Goal: Information Seeking & Learning: Understand process/instructions

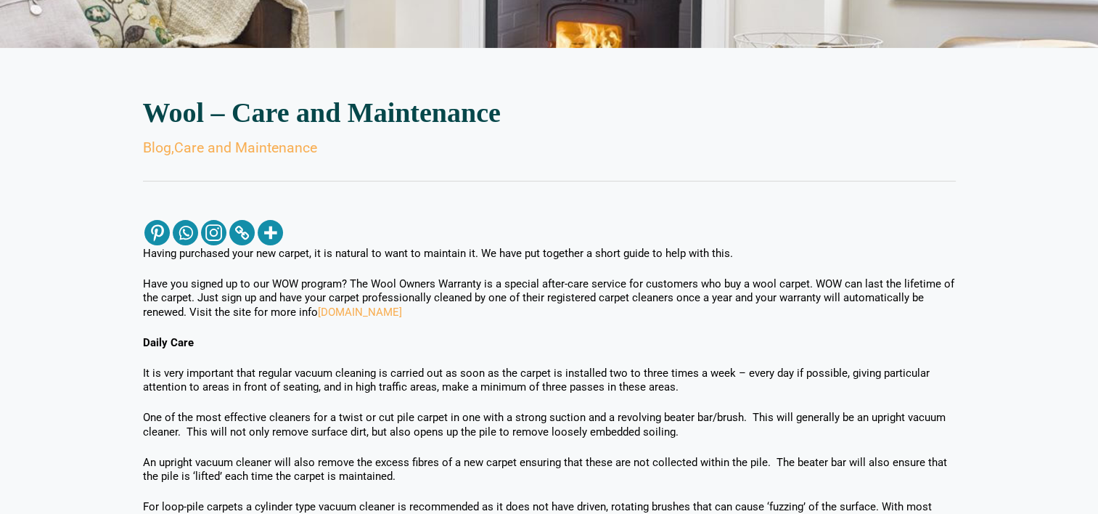
scroll to position [435, 0]
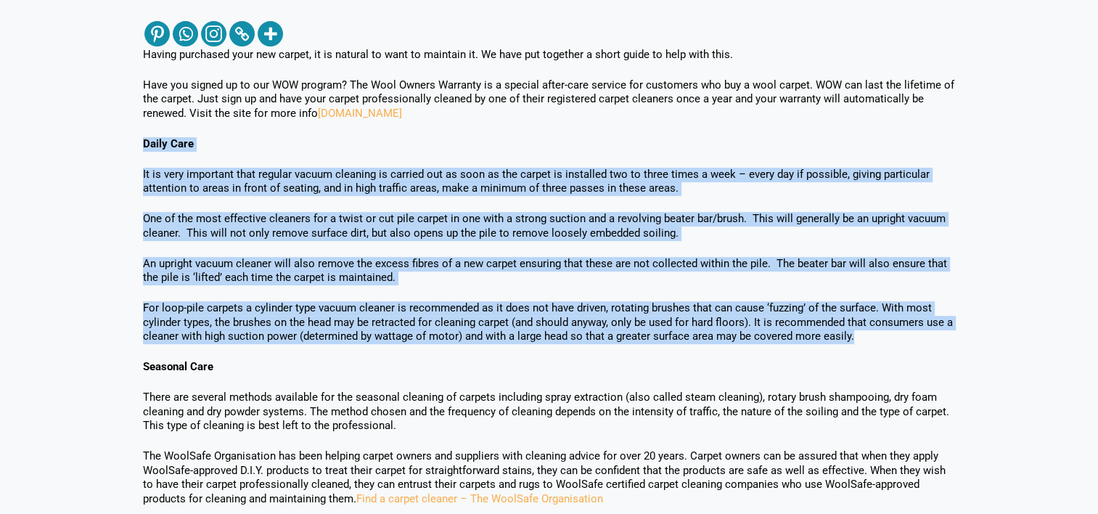
drag, startPoint x: 143, startPoint y: 139, endPoint x: 935, endPoint y: 332, distance: 814.9
click at [935, 332] on div "Having purchased your new carpet, it is natural to want to maintain it. We have…" at bounding box center [549, 506] width 813 height 973
copy div "Lorem Ipsu Do si amet consectet adip elitsed doeius temporin ut laboree dol ma …"
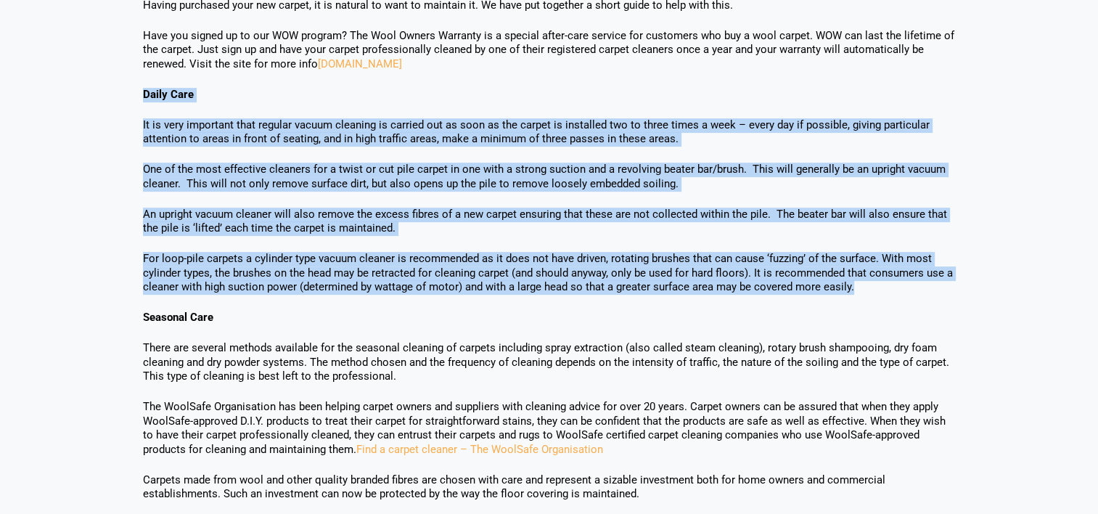
scroll to position [581, 0]
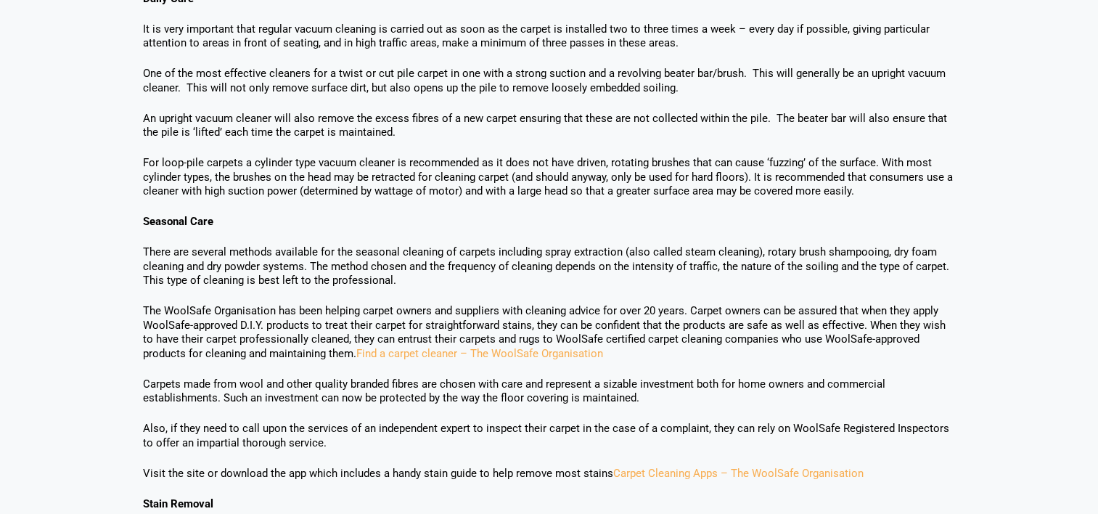
click at [543, 290] on div "Having purchased your new carpet, it is natural to want to maintain it. We have…" at bounding box center [549, 360] width 813 height 973
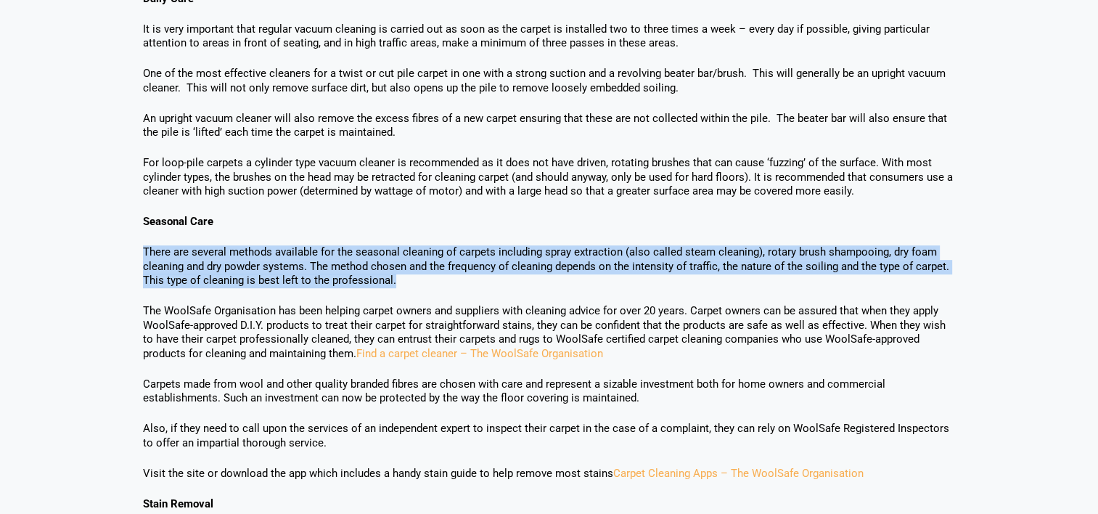
drag, startPoint x: 145, startPoint y: 244, endPoint x: 402, endPoint y: 278, distance: 259.1
click at [402, 278] on div "Having purchased your new carpet, it is natural to want to maintain it. We have…" at bounding box center [549, 360] width 813 height 973
copy p "There are several methods available for the seasonal cleaning of carpets includ…"
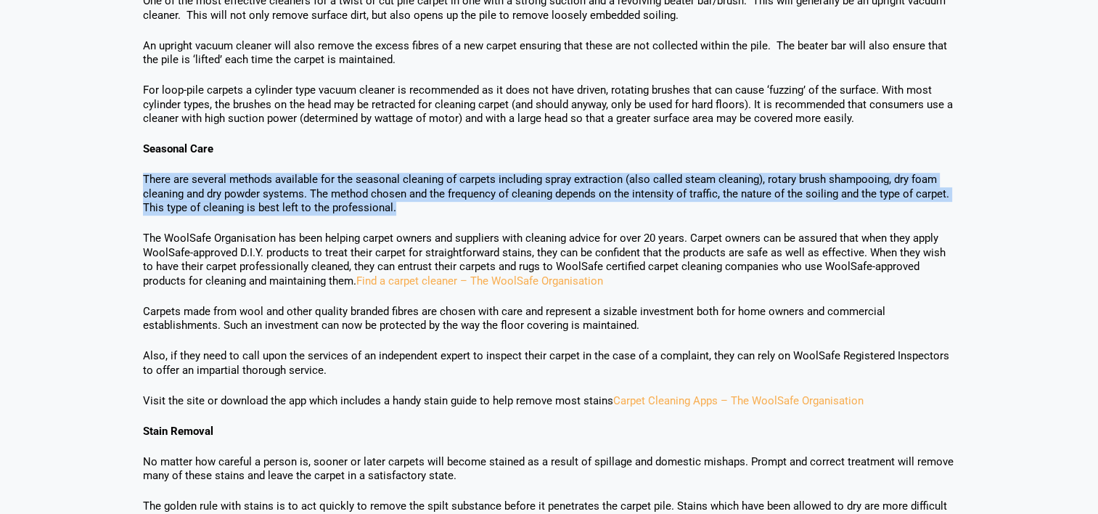
scroll to position [1016, 0]
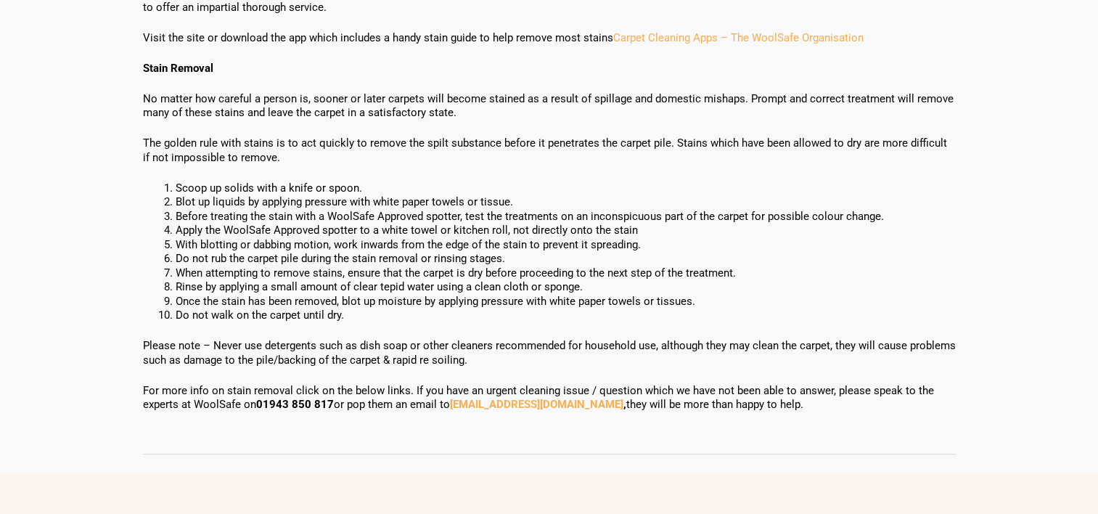
click at [456, 149] on p "The golden rule with stains is to act quickly to remove the spilt substance bef…" at bounding box center [549, 150] width 813 height 28
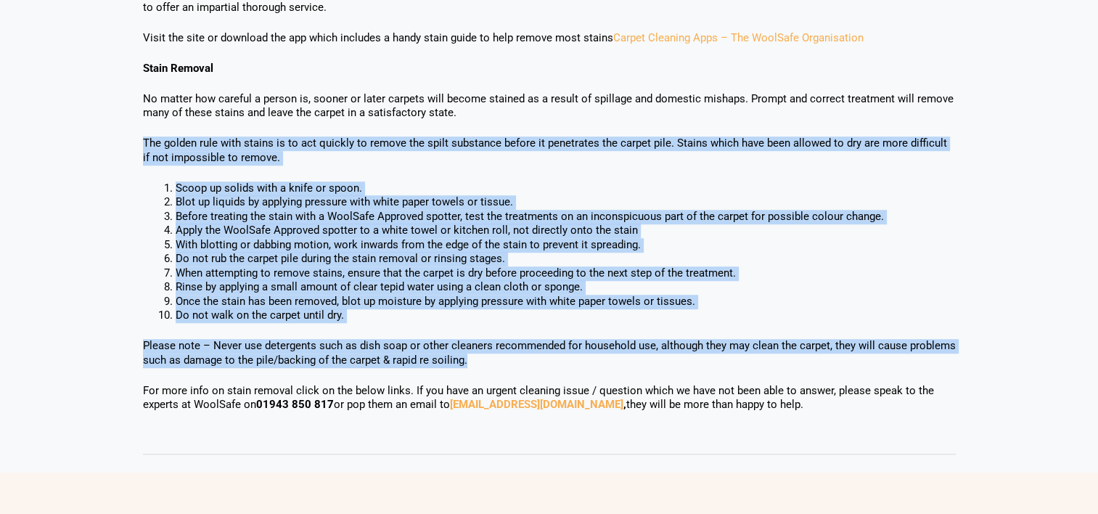
drag, startPoint x: 142, startPoint y: 142, endPoint x: 474, endPoint y: 355, distance: 394.9
copy div "Lor ipsumd sita cons adipis el se doe tempori ut labore etd magna aliquaeni adm…"
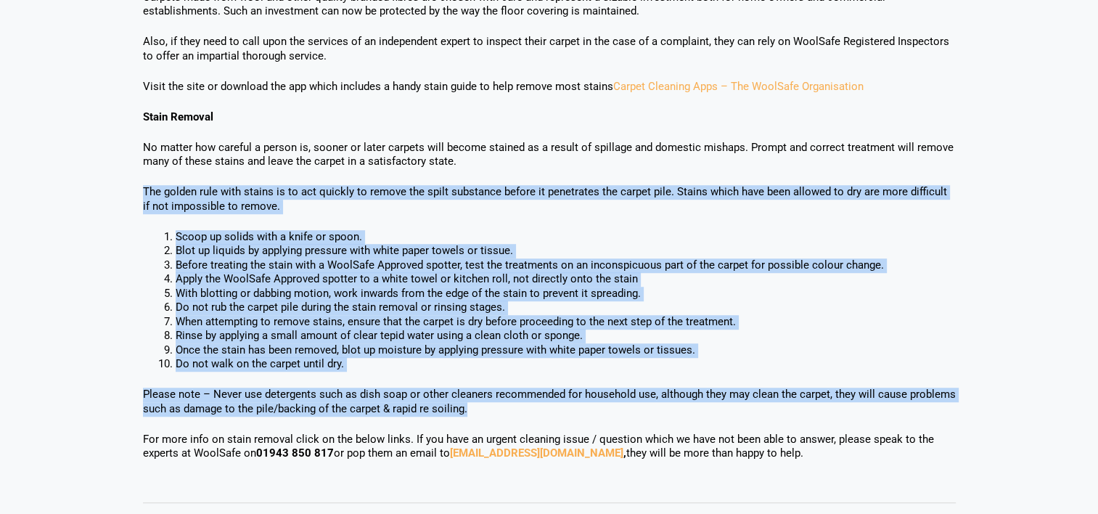
scroll to position [943, 0]
